Goal: Participate in discussion

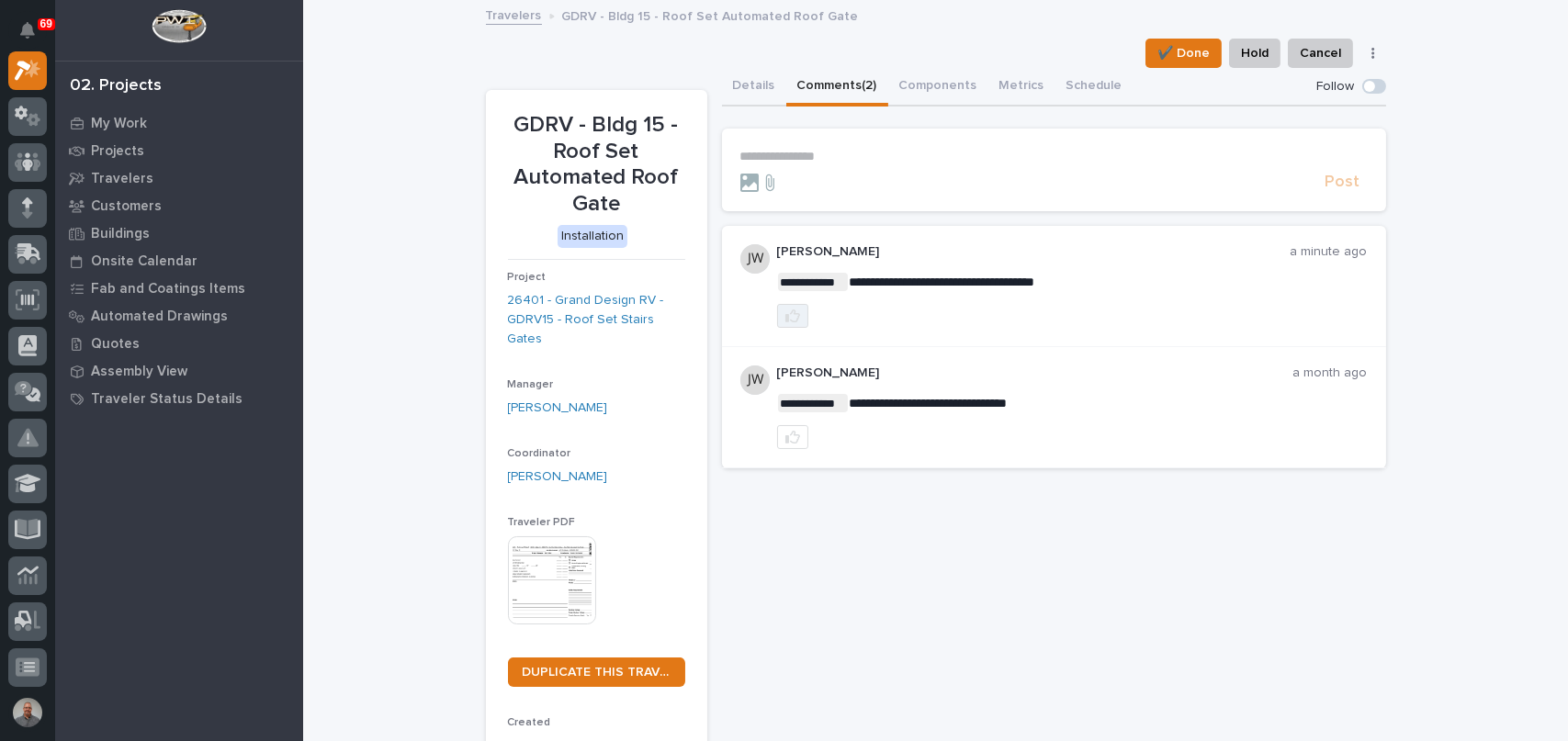
click at [786, 321] on icon "button" at bounding box center [793, 316] width 15 height 13
click at [789, 154] on p "**********" at bounding box center [1054, 156] width 628 height 15
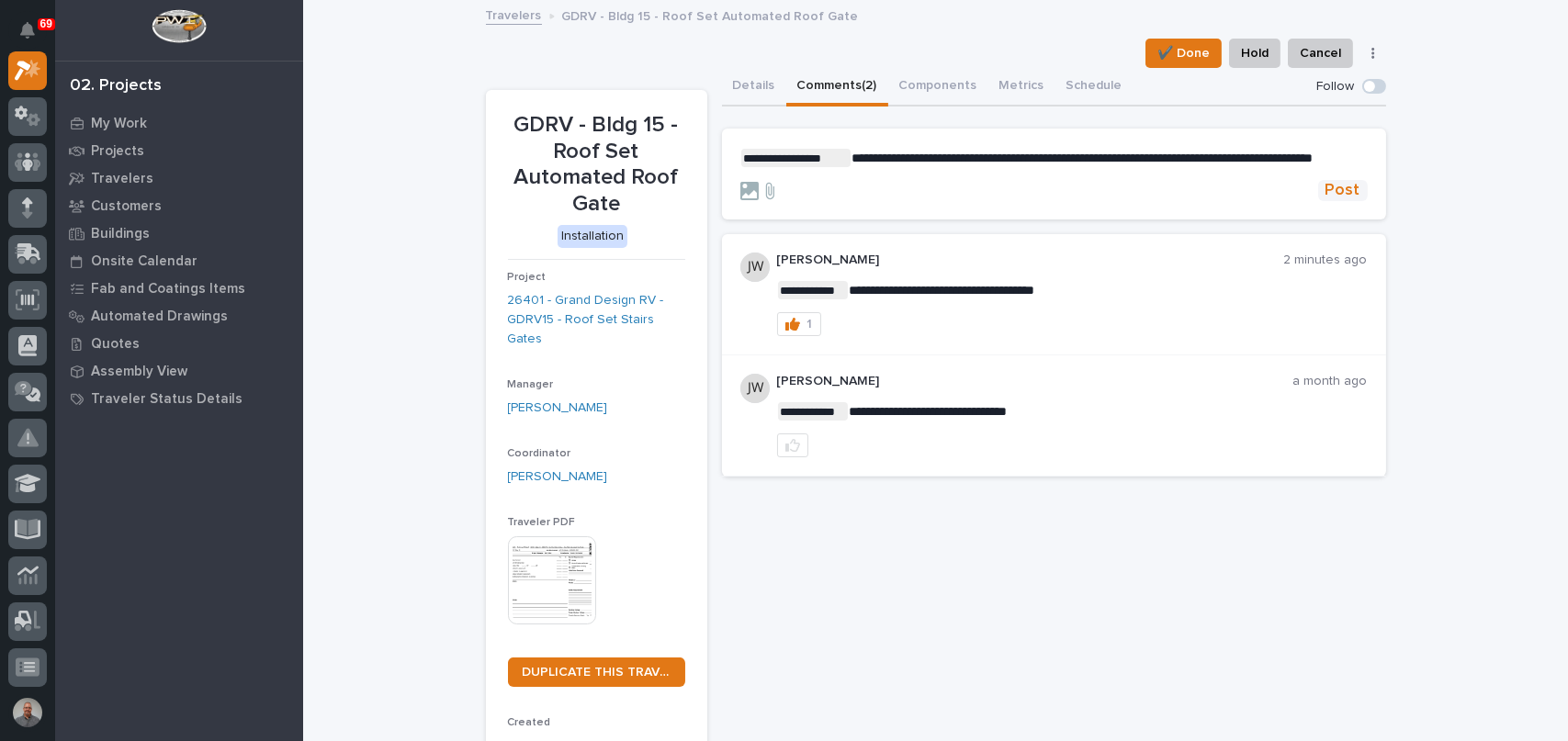
click at [1333, 202] on span "Post" at bounding box center [1343, 190] width 35 height 21
